Goal: Information Seeking & Learning: Learn about a topic

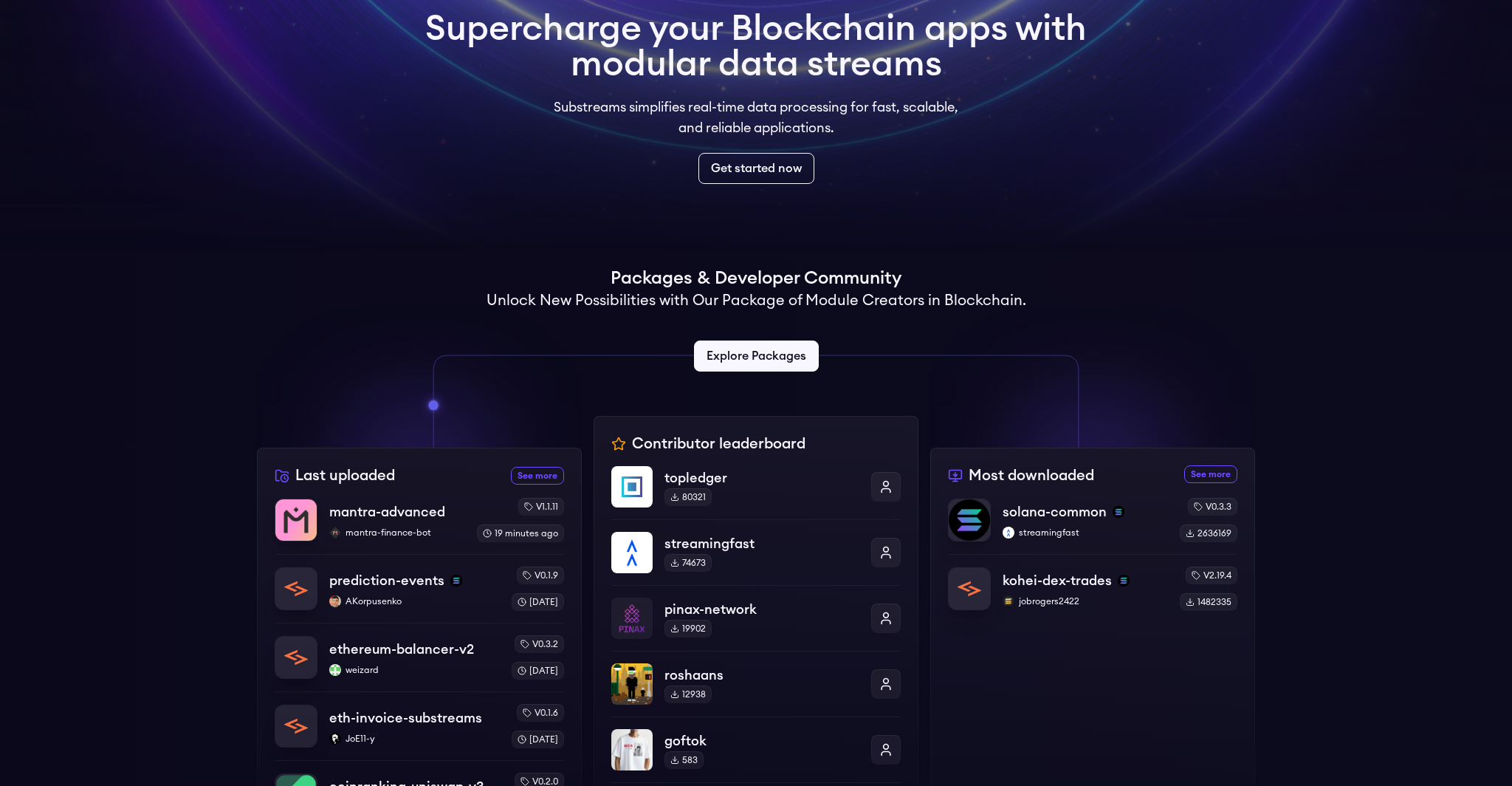
scroll to position [127, 0]
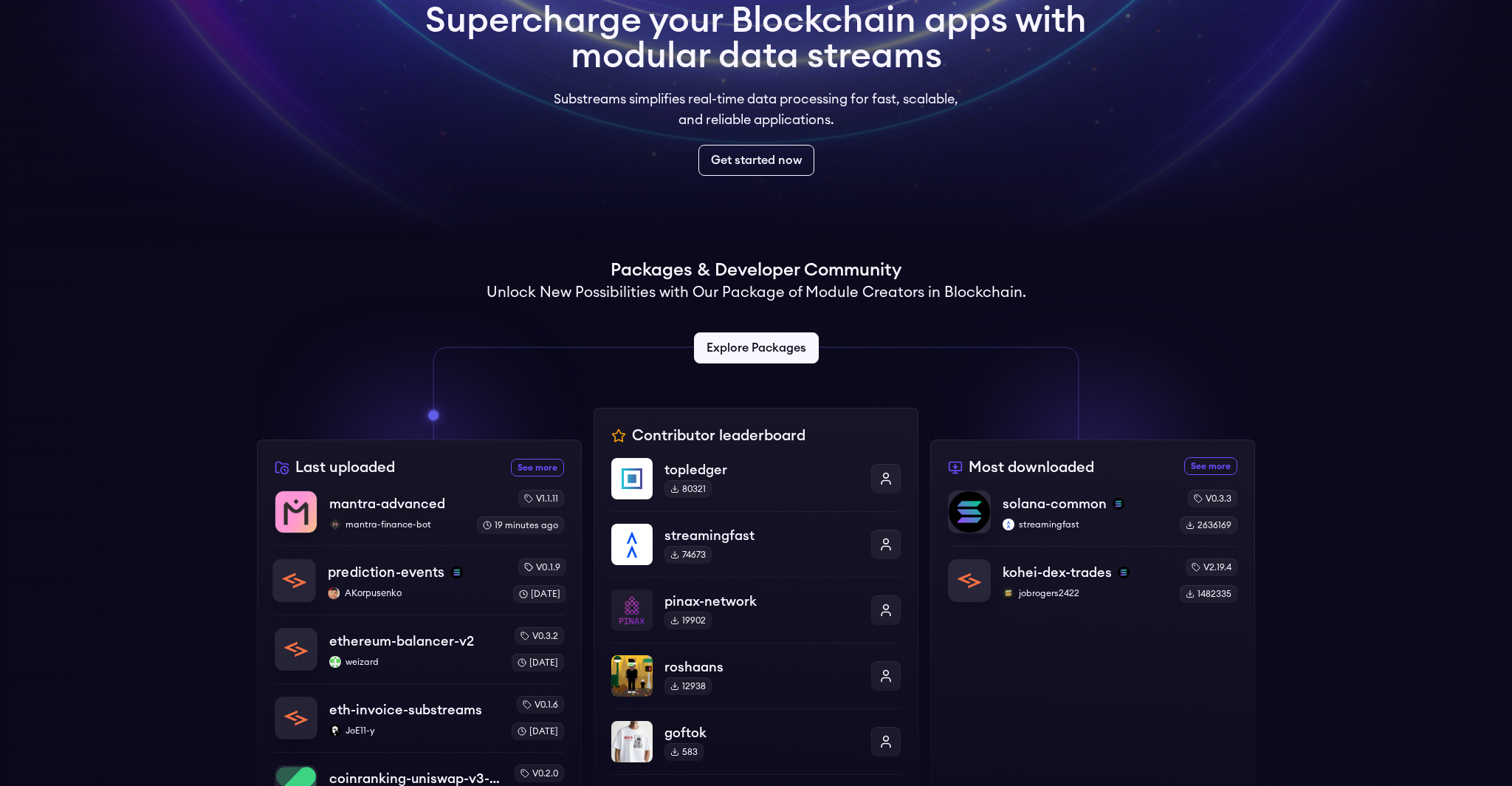
click at [428, 575] on p "prediction-events" at bounding box center [386, 572] width 117 height 21
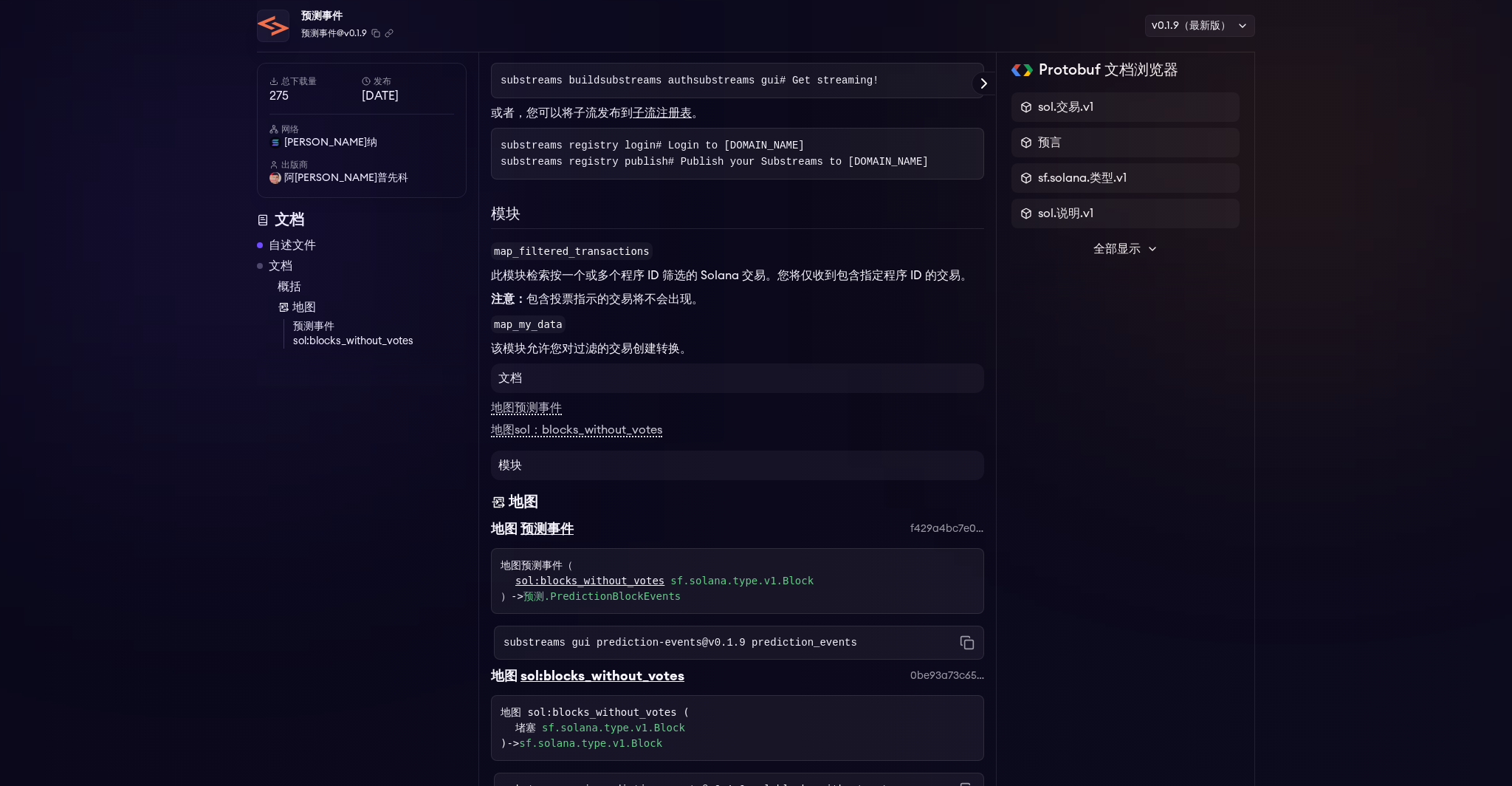
scroll to position [413, 0]
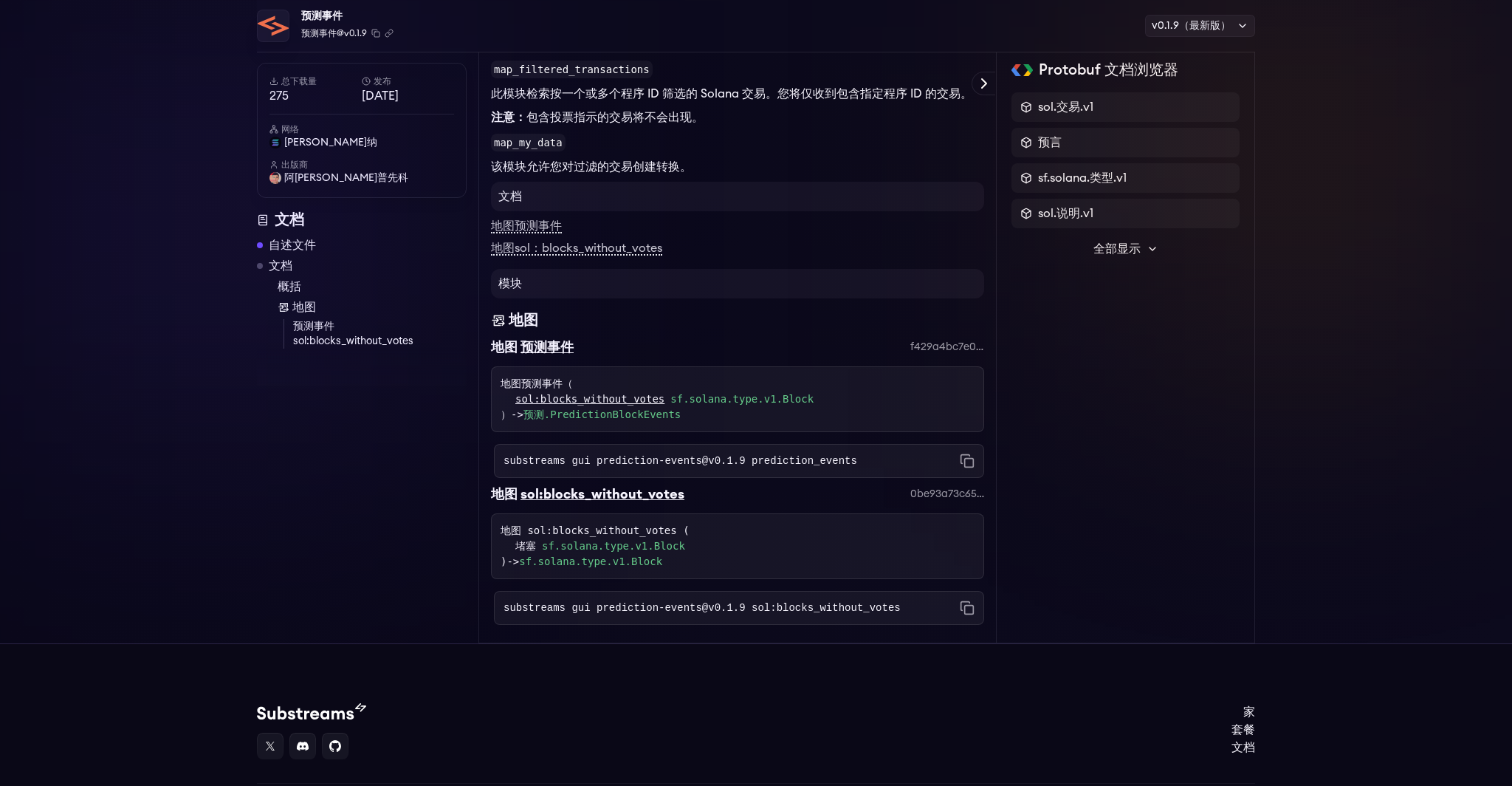
click at [760, 468] on code "substreams gui prediction-events@v0.1.9 prediction_events" at bounding box center [680, 461] width 354 height 15
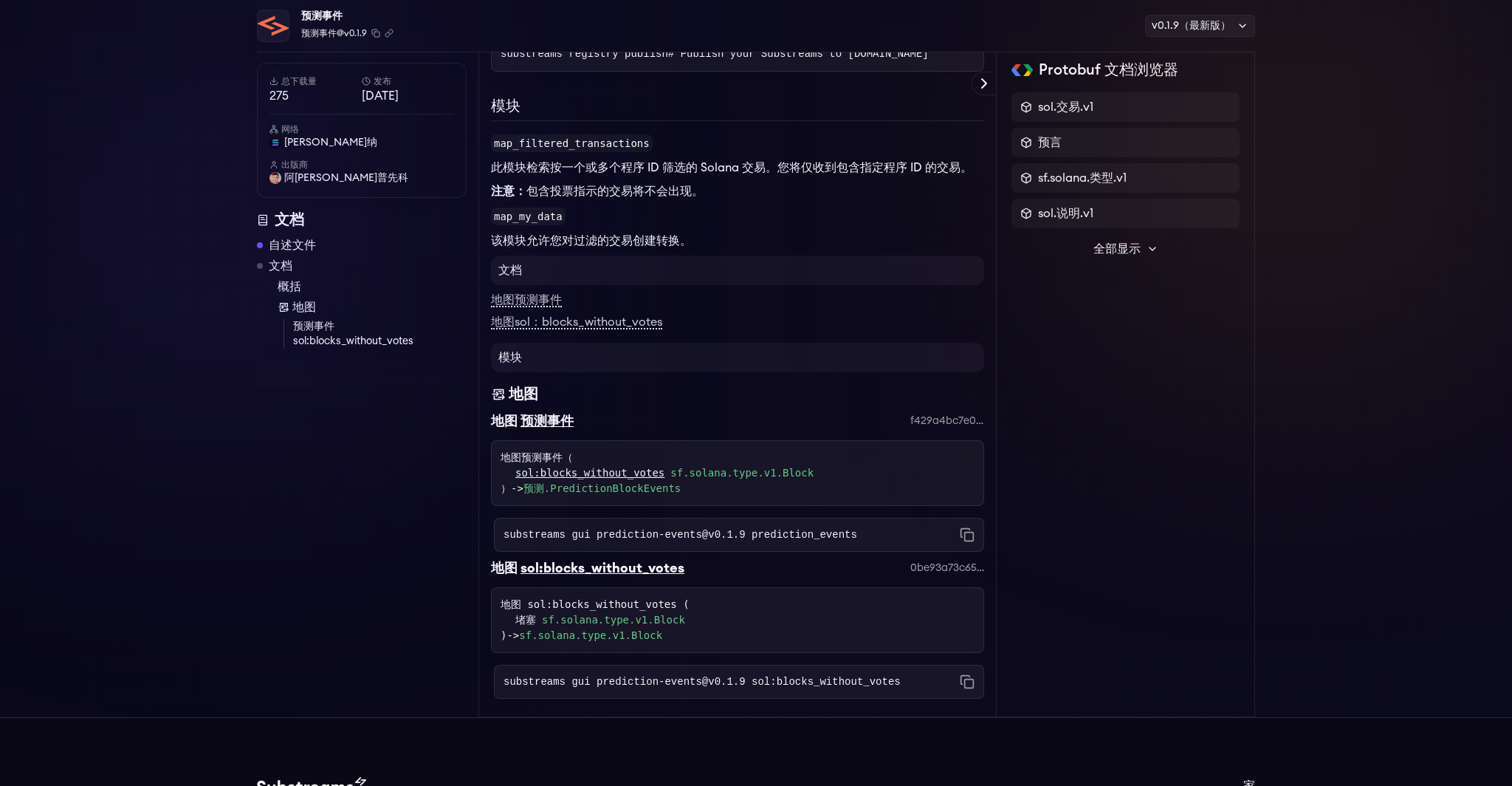
scroll to position [311, 0]
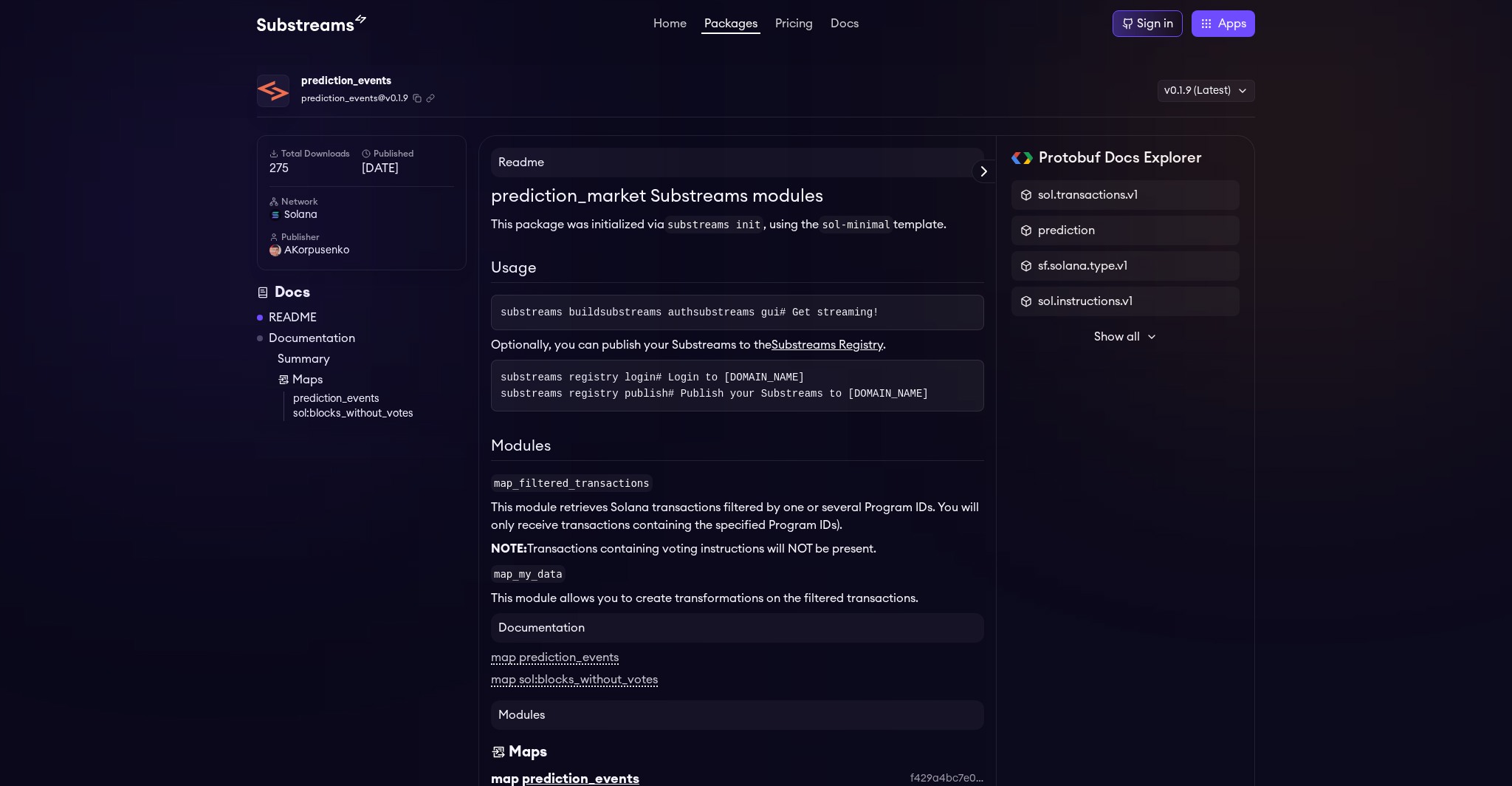
scroll to position [311, 0]
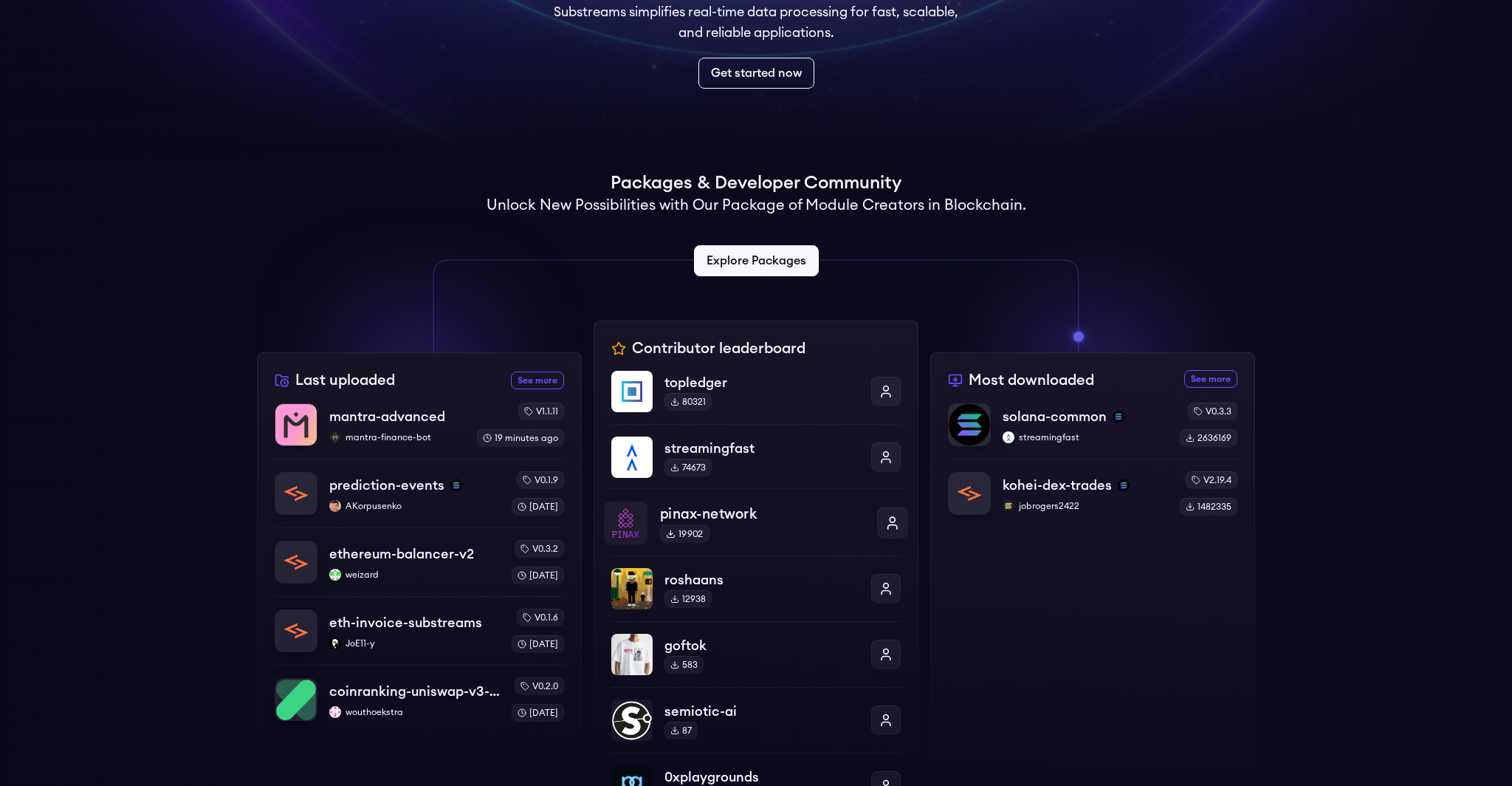
scroll to position [215, 0]
click at [1127, 497] on div "kohei-dex-trades jobrogers2422" at bounding box center [1085, 493] width 167 height 37
click at [1072, 485] on p "kohei-dex-trades" at bounding box center [1057, 484] width 111 height 21
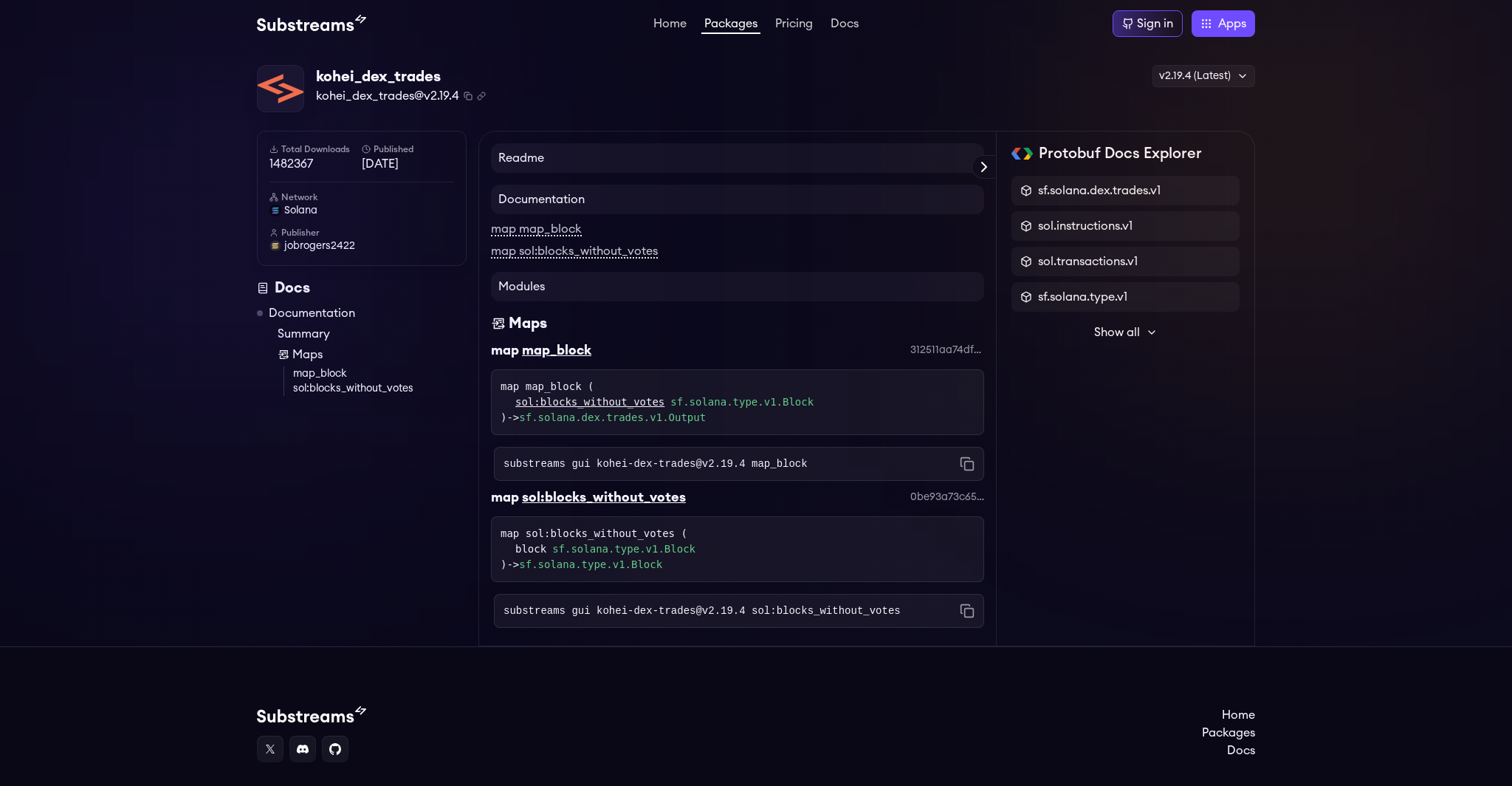
click at [1129, 335] on span "Show all" at bounding box center [1117, 332] width 46 height 18
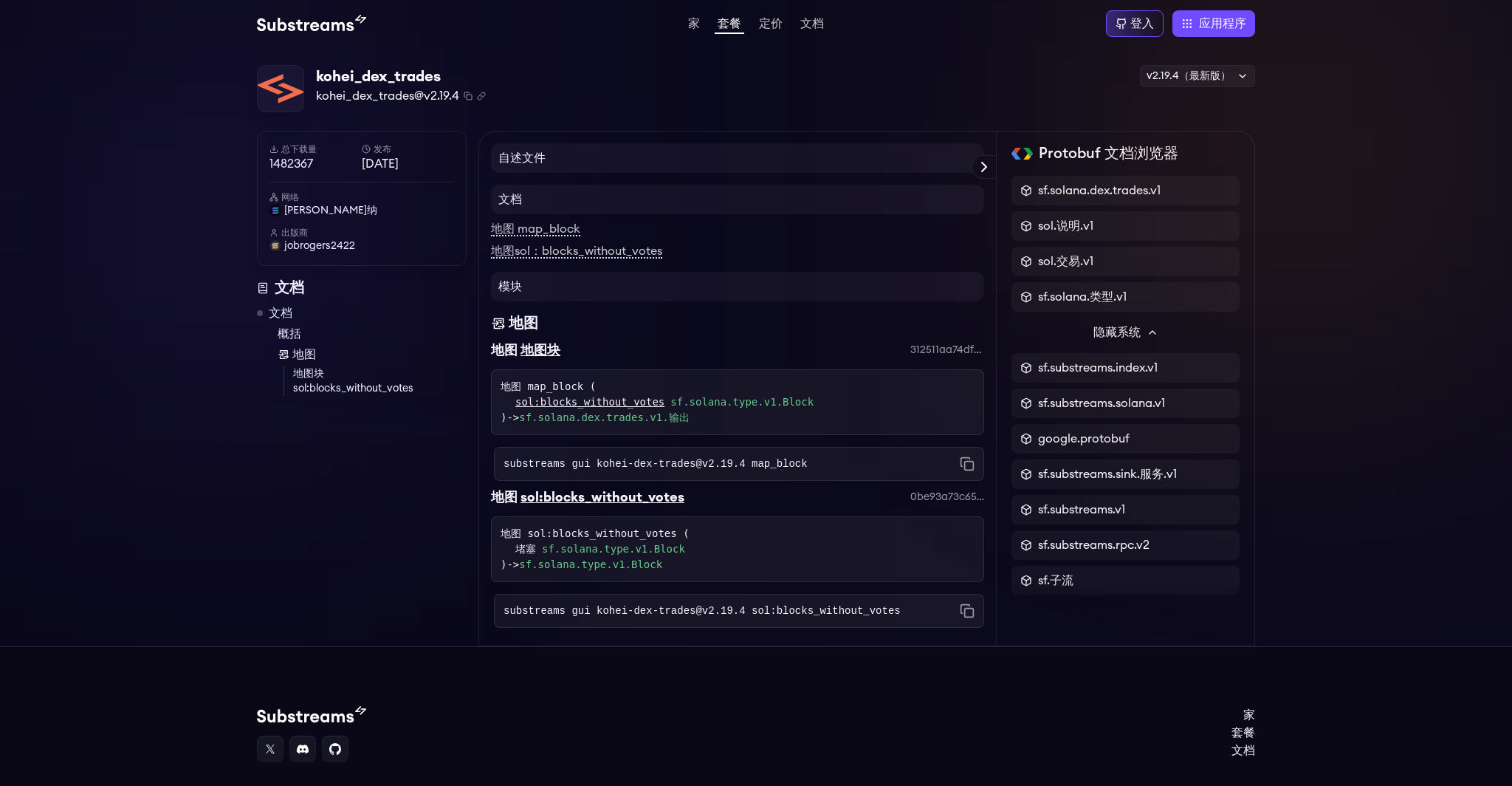
click at [586, 293] on h4 "模块" at bounding box center [738, 286] width 493 height 30
click at [702, 630] on div "模块 地图 地图 地图块 312511aa74df2607c8026aea98870fbd73da9d90 地图 map_block ( sol:blocks…" at bounding box center [738, 452] width 493 height 362
